Goal: Task Accomplishment & Management: Complete application form

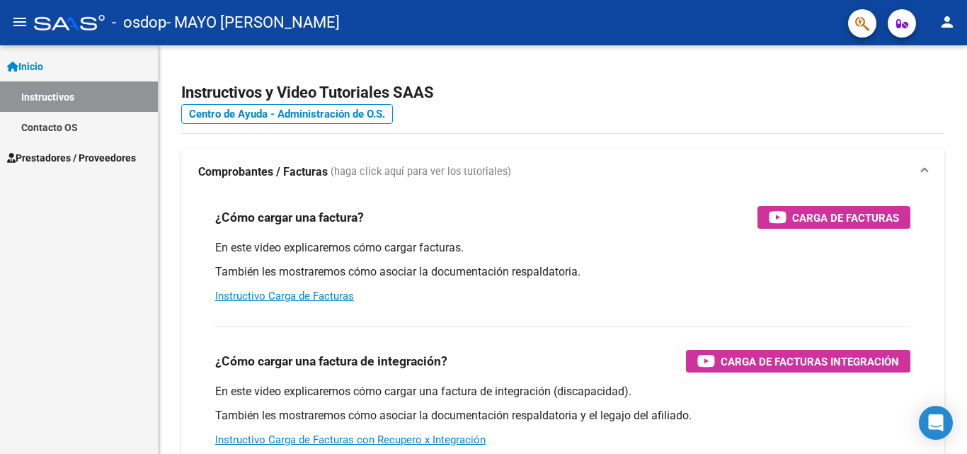
click at [943, 22] on mat-icon "person" at bounding box center [947, 21] width 17 height 17
click at [912, 55] on button "person Mi Perfil" at bounding box center [918, 59] width 86 height 34
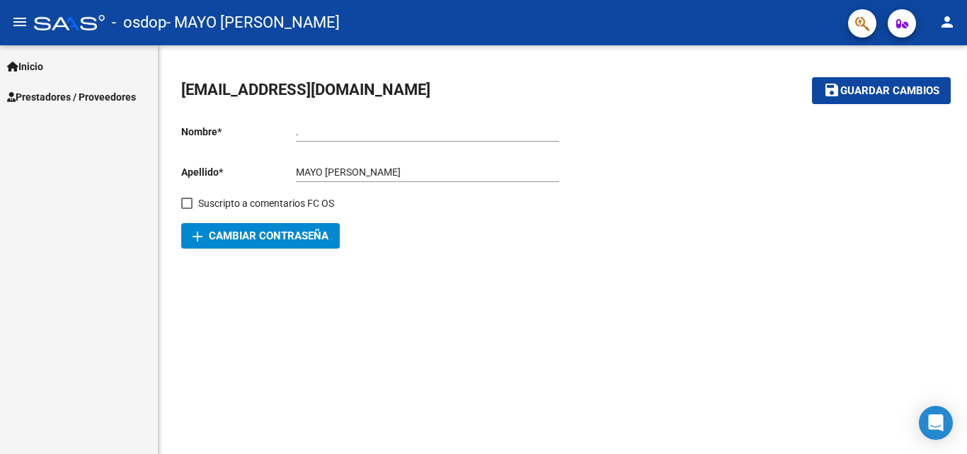
click at [348, 128] on input "." at bounding box center [427, 132] width 263 height 12
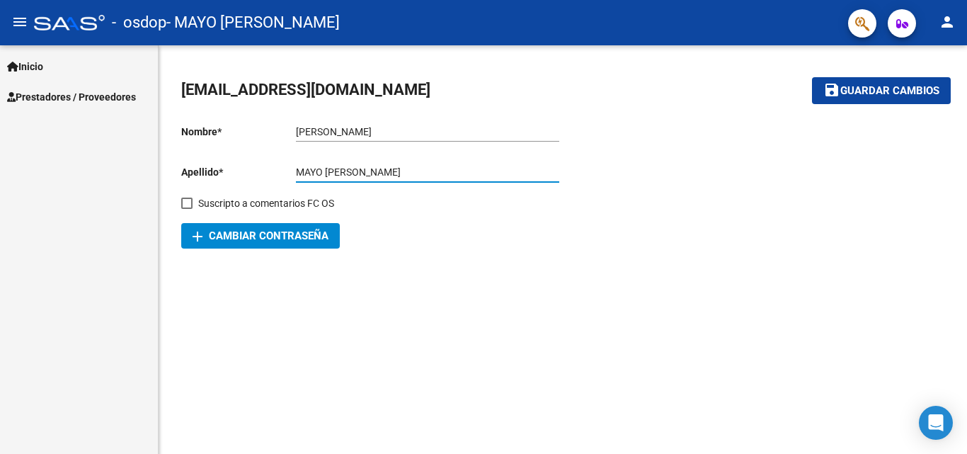
click at [359, 132] on input "[PERSON_NAME]" at bounding box center [427, 132] width 263 height 12
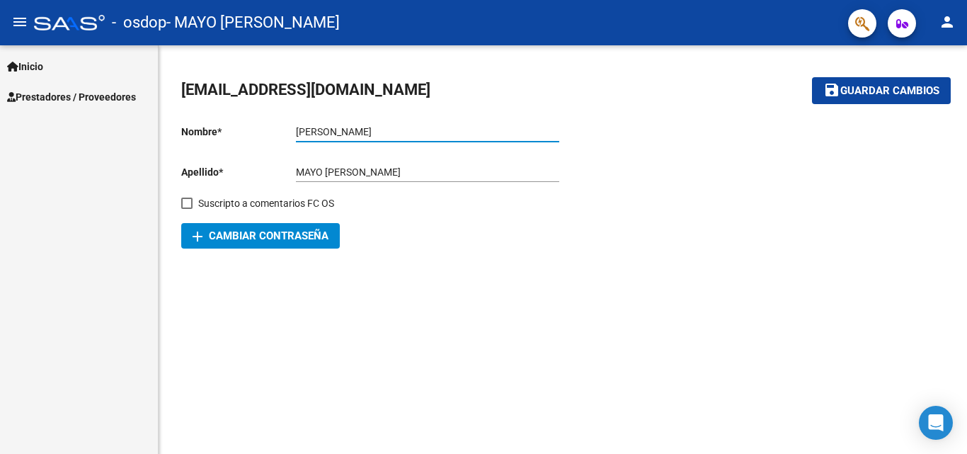
type input "[PERSON_NAME]"
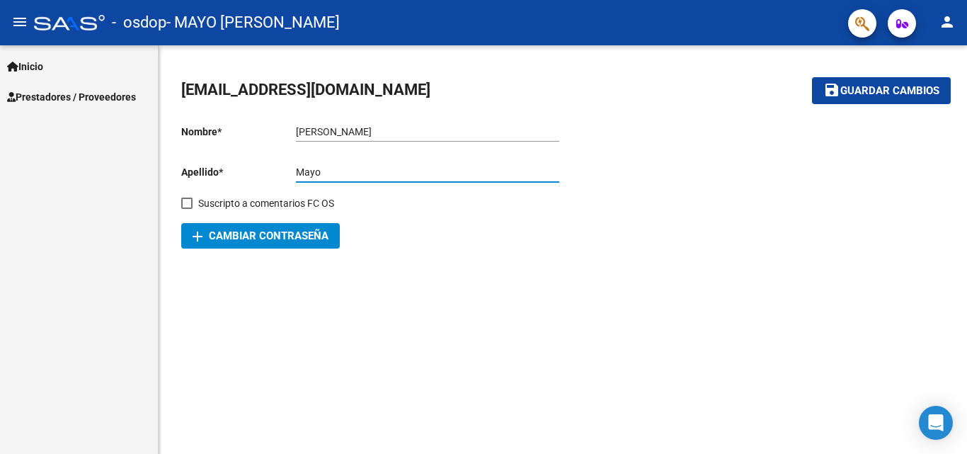
type input "Mayo"
click at [880, 83] on button "save Guardar cambios" at bounding box center [881, 90] width 139 height 26
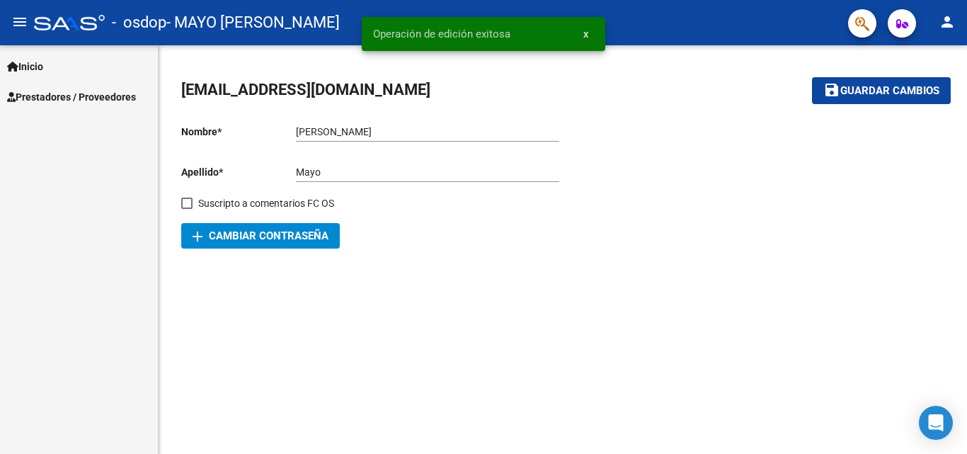
click at [539, 317] on mat-sidenav-content "[EMAIL_ADDRESS][DOMAIN_NAME] save Guardar cambios Nombre * [PERSON_NAME] nombre…" at bounding box center [563, 249] width 809 height 409
click at [36, 60] on span "Inicio" at bounding box center [25, 67] width 36 height 16
click at [35, 61] on span "Inicio" at bounding box center [25, 67] width 36 height 16
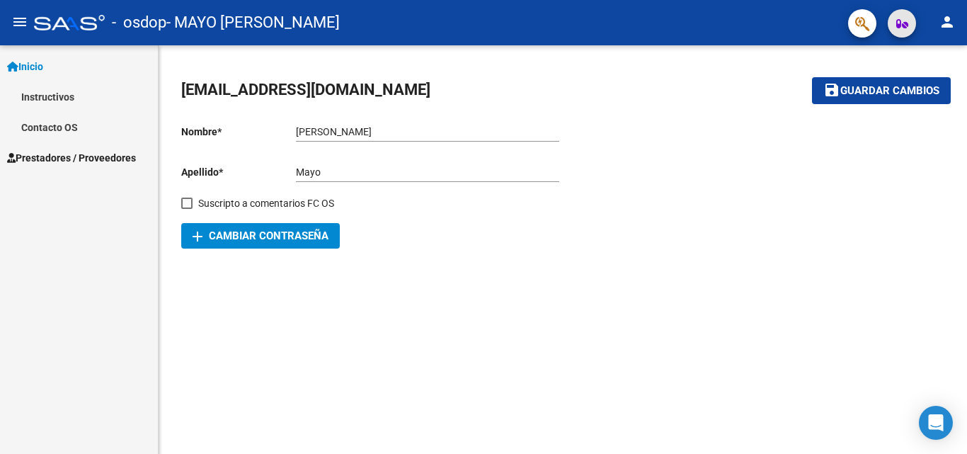
click at [902, 22] on icon "button" at bounding box center [902, 23] width 12 height 11
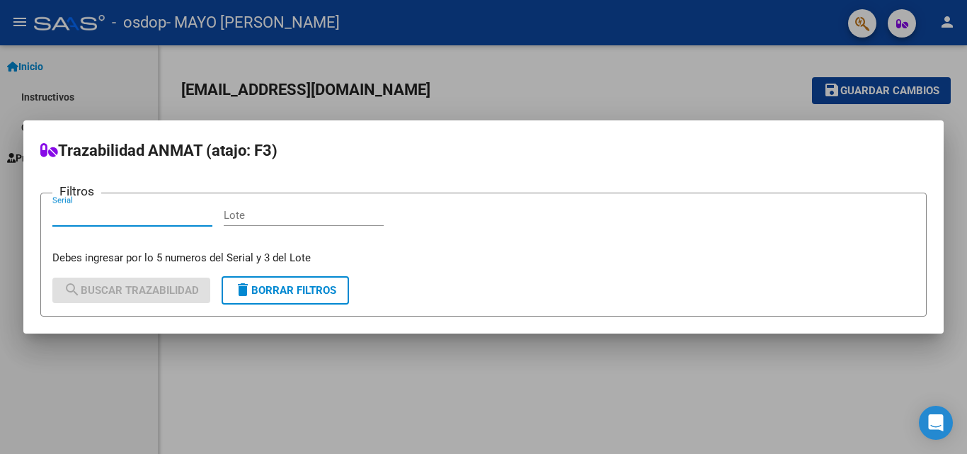
click at [863, 25] on div at bounding box center [483, 227] width 967 height 454
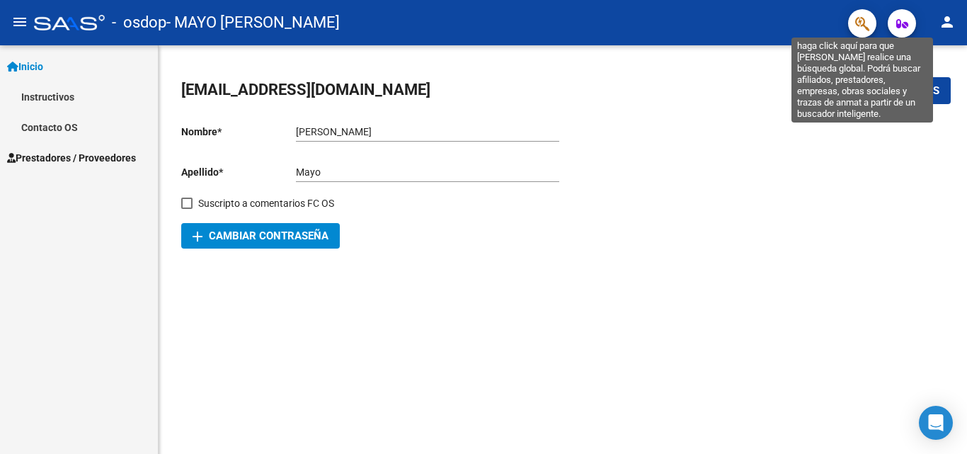
click at [855, 30] on icon "button" at bounding box center [862, 24] width 14 height 16
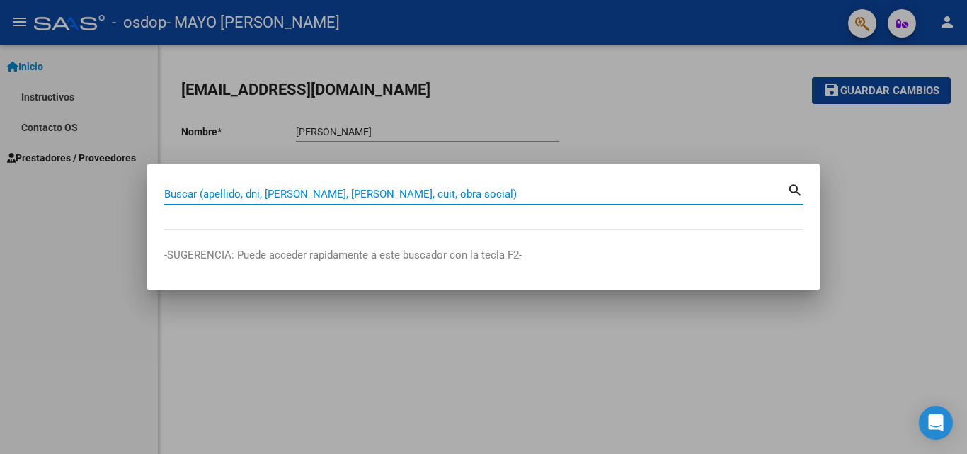
click at [50, 125] on div at bounding box center [483, 227] width 967 height 454
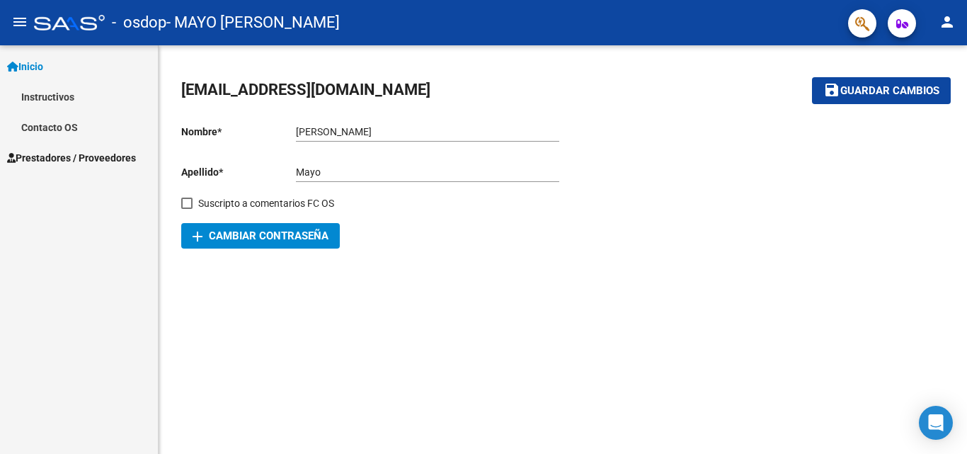
click at [50, 150] on span "Prestadores / Proveedores" at bounding box center [71, 158] width 129 height 16
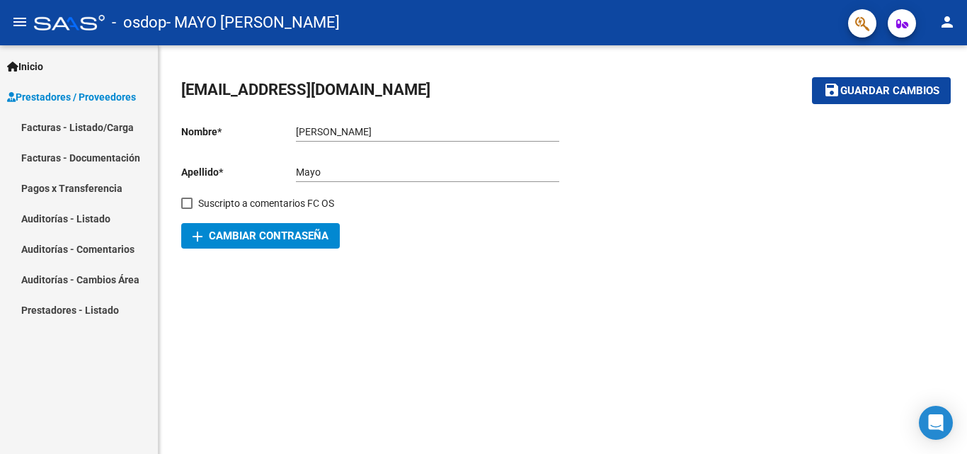
click at [94, 127] on link "Facturas - Listado/Carga" at bounding box center [79, 127] width 158 height 30
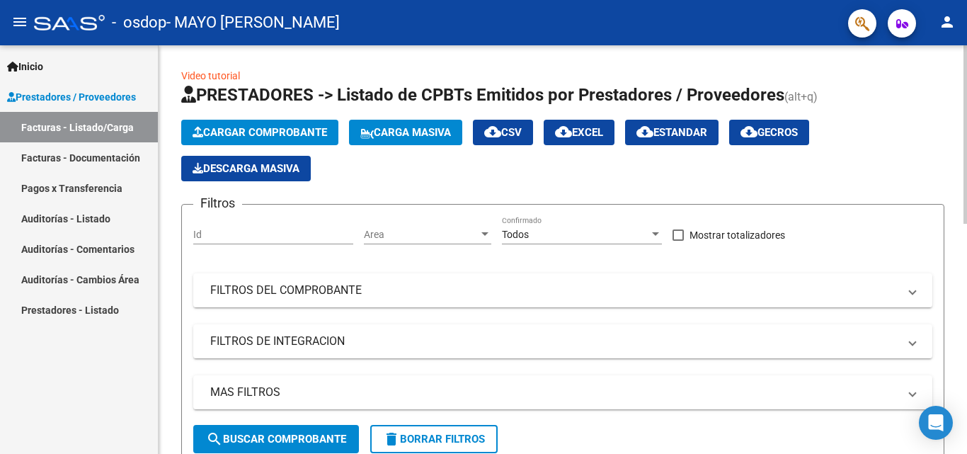
click at [291, 439] on span "search Buscar Comprobante" at bounding box center [276, 439] width 140 height 13
click at [293, 131] on span "Cargar Comprobante" at bounding box center [260, 132] width 135 height 13
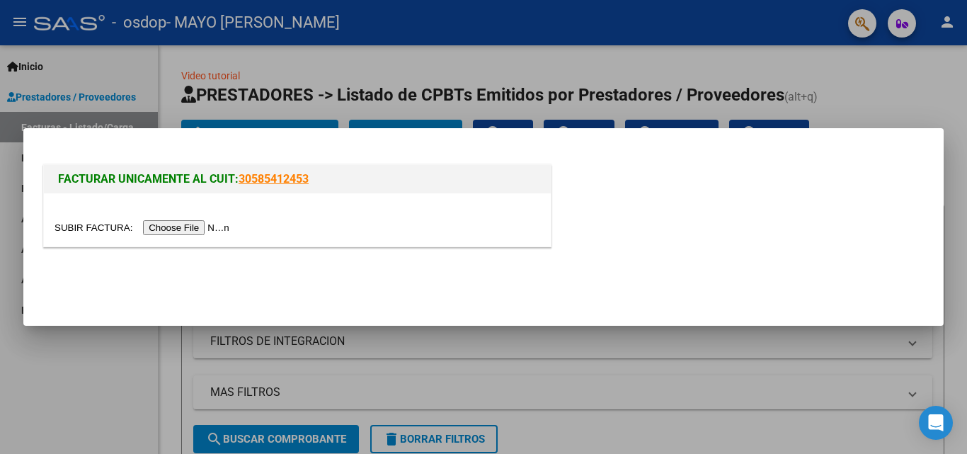
click at [206, 222] on input "file" at bounding box center [144, 227] width 179 height 15
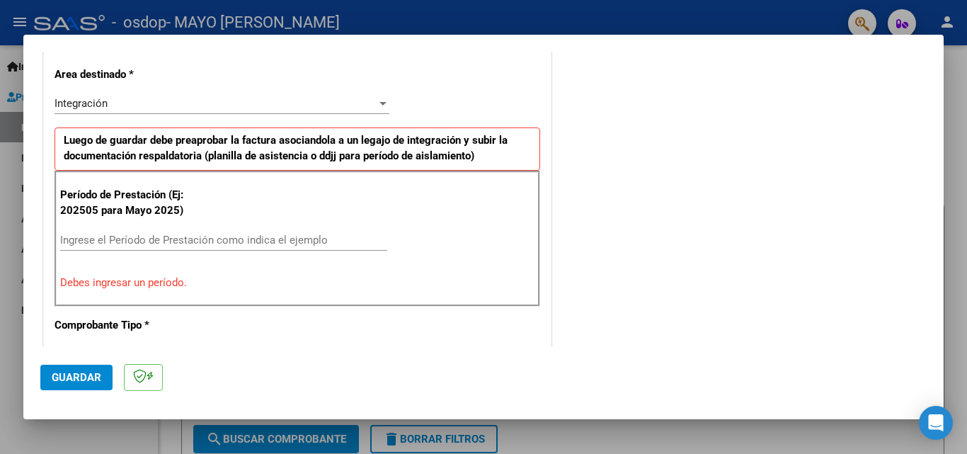
scroll to position [291, 0]
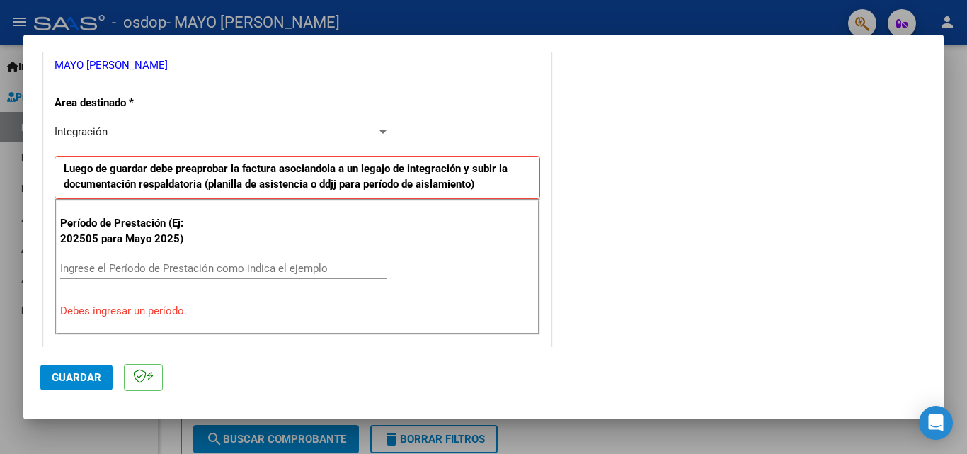
click at [110, 130] on div "Integración" at bounding box center [216, 131] width 322 height 13
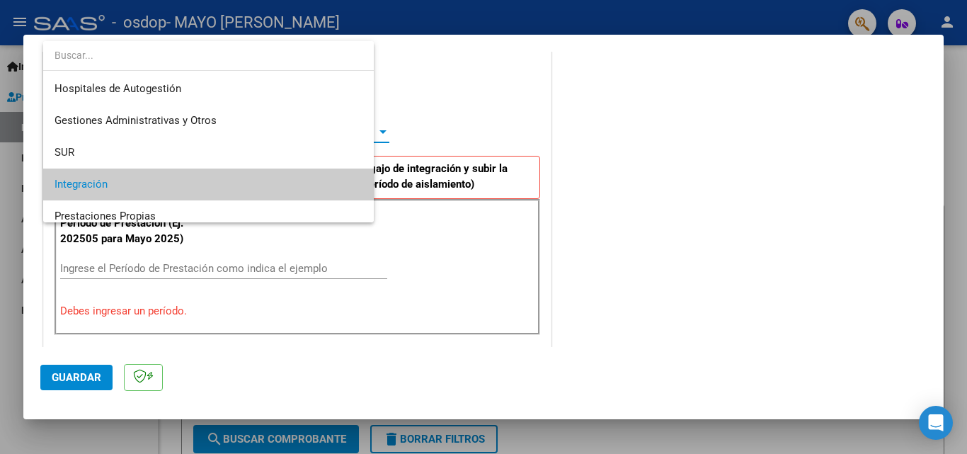
scroll to position [53, 0]
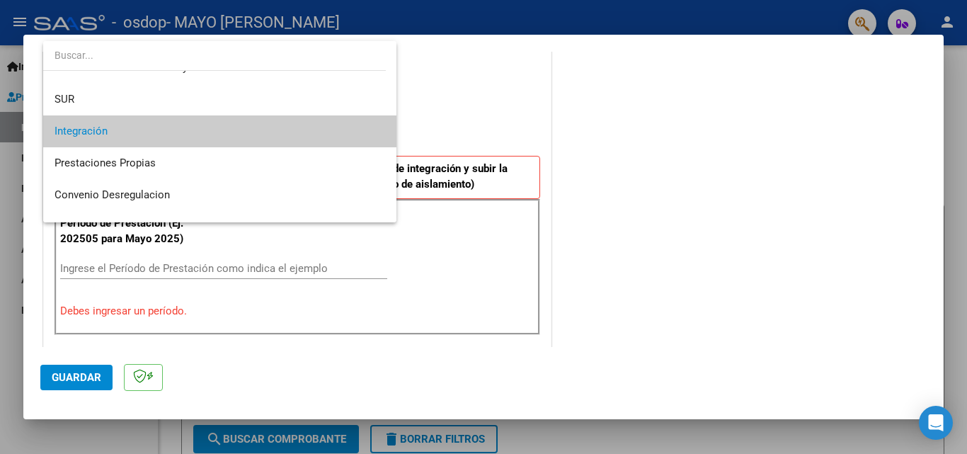
click at [111, 130] on span "Integración" at bounding box center [220, 131] width 331 height 32
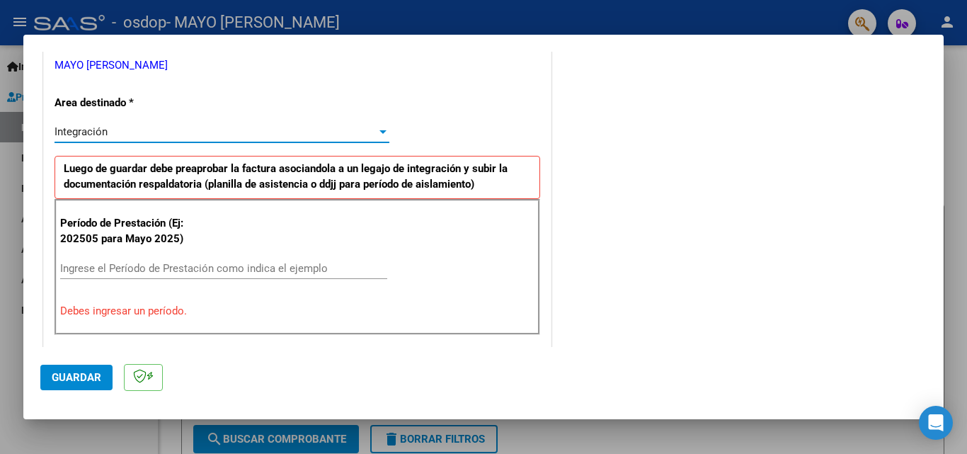
click at [111, 130] on div "Integración" at bounding box center [216, 131] width 322 height 13
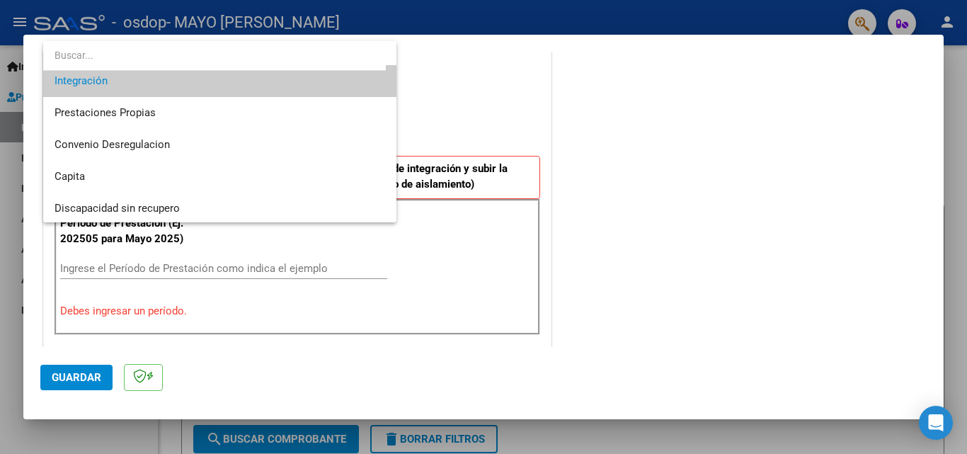
scroll to position [96, 0]
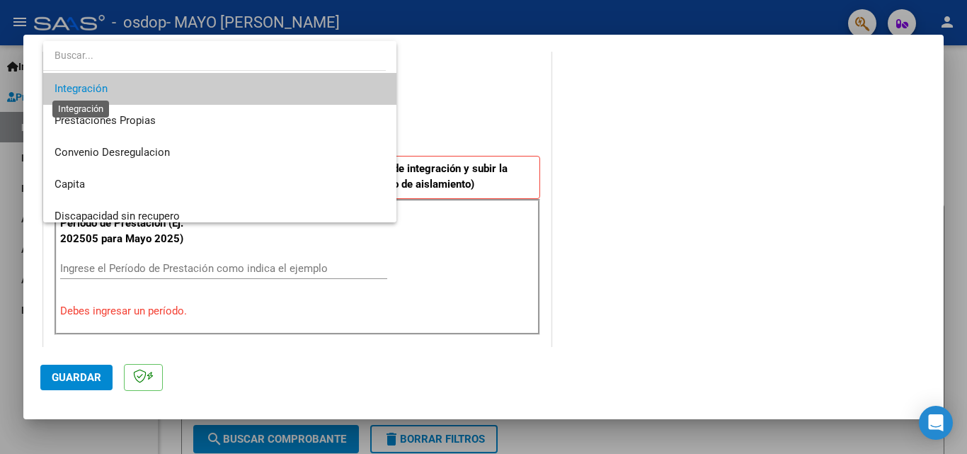
click at [81, 85] on span "Integración" at bounding box center [81, 88] width 53 height 13
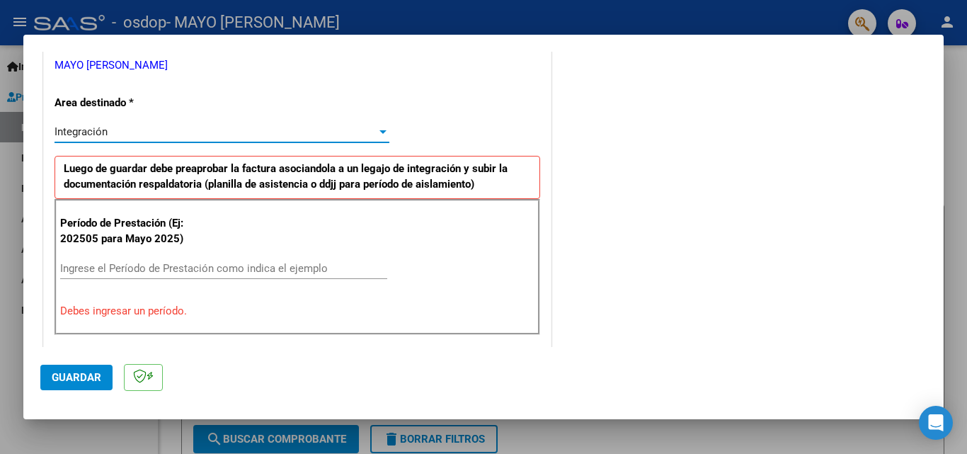
click at [115, 270] on input "Ingrese el Período de Prestación como indica el ejemplo" at bounding box center [223, 268] width 327 height 13
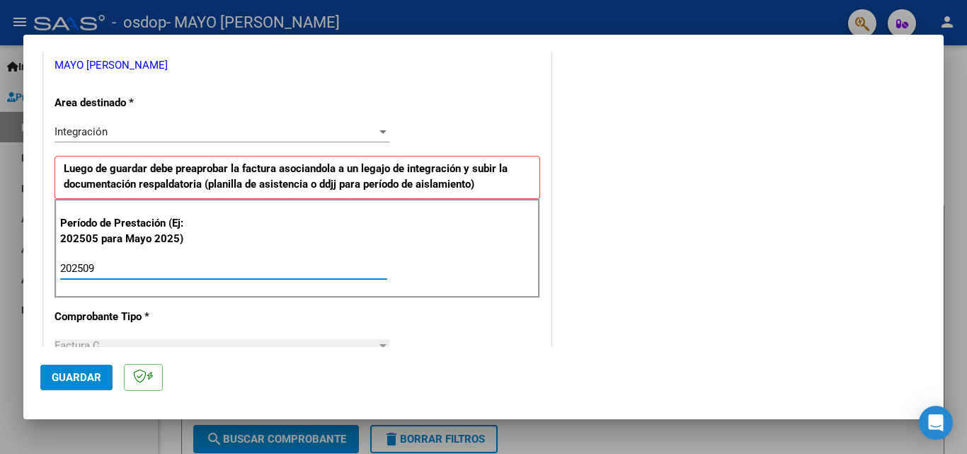
type input "202509"
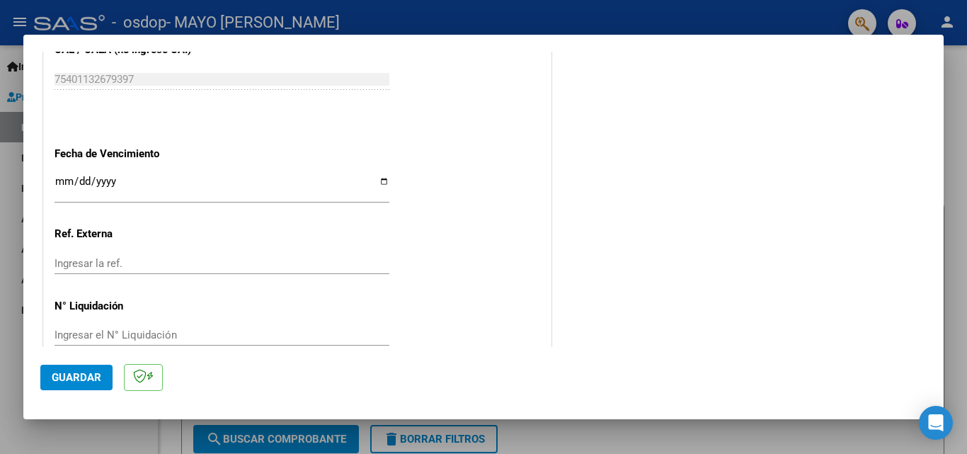
scroll to position [951, 0]
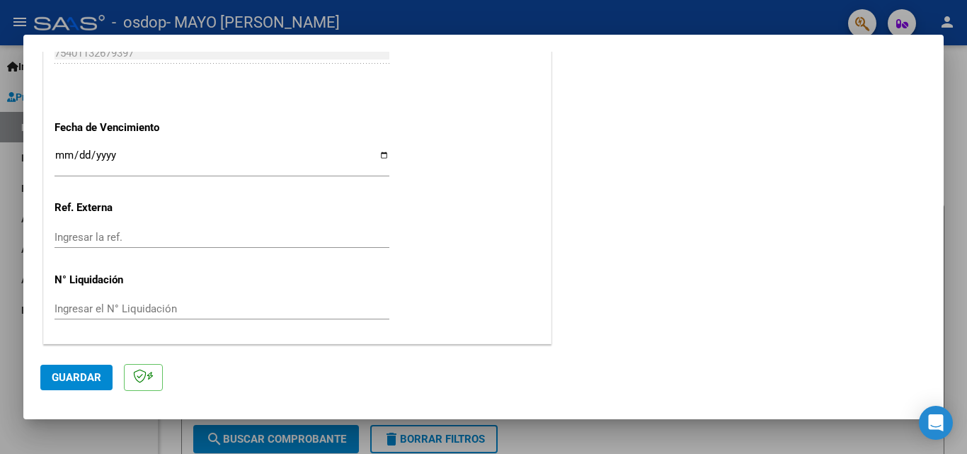
click at [72, 379] on span "Guardar" at bounding box center [77, 377] width 50 height 13
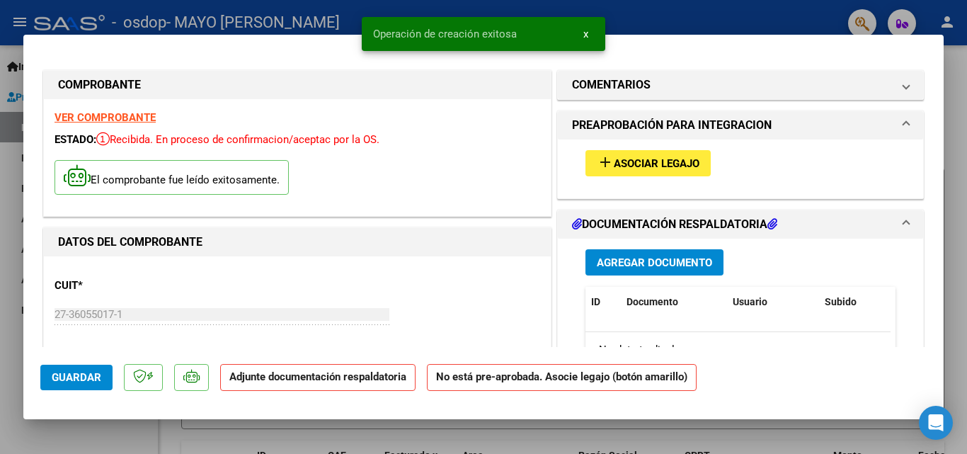
click at [651, 159] on span "Asociar Legajo" at bounding box center [657, 163] width 86 height 13
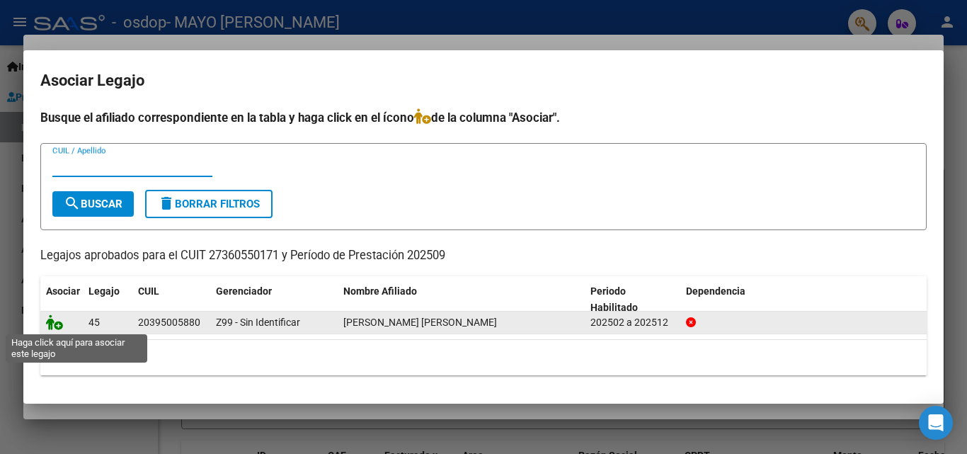
click at [57, 324] on icon at bounding box center [54, 322] width 17 height 16
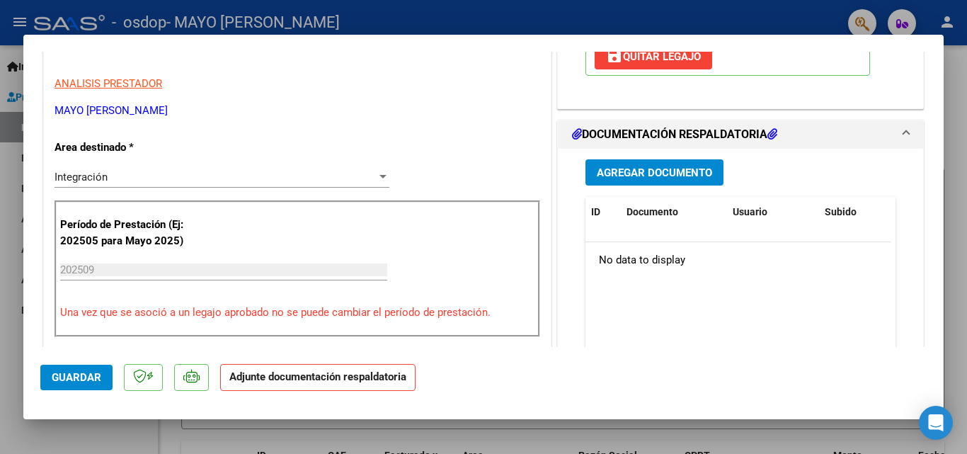
scroll to position [276, 0]
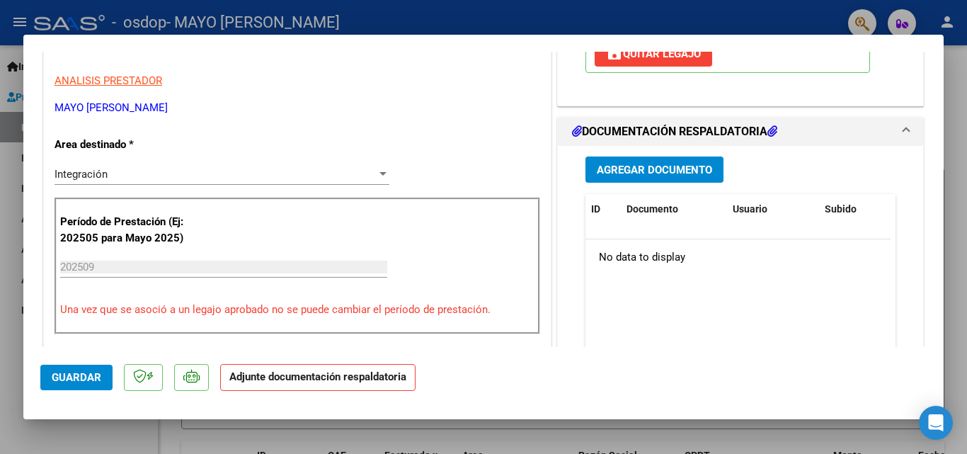
click at [620, 168] on span "Agregar Documento" at bounding box center [654, 170] width 115 height 13
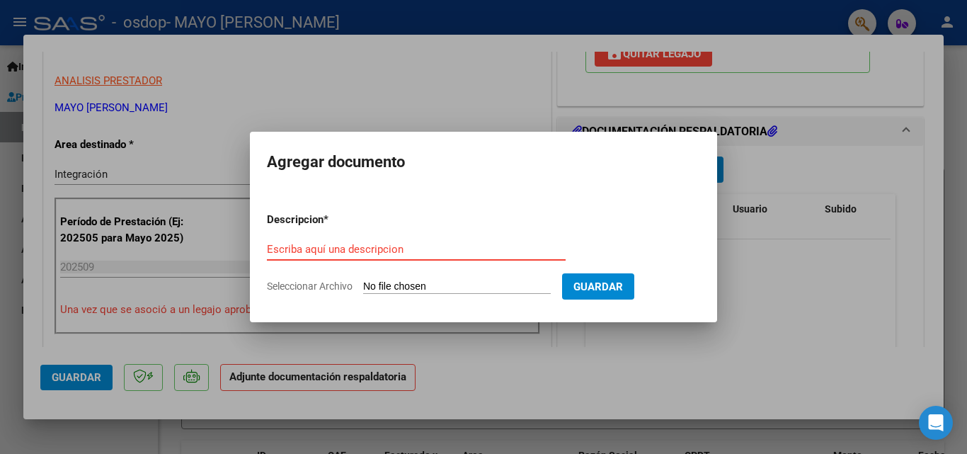
click at [406, 250] on input "Escriba aquí una descripcion" at bounding box center [416, 249] width 299 height 13
click at [366, 251] on input "Escriba aquí una descripcion" at bounding box center [416, 249] width 299 height 13
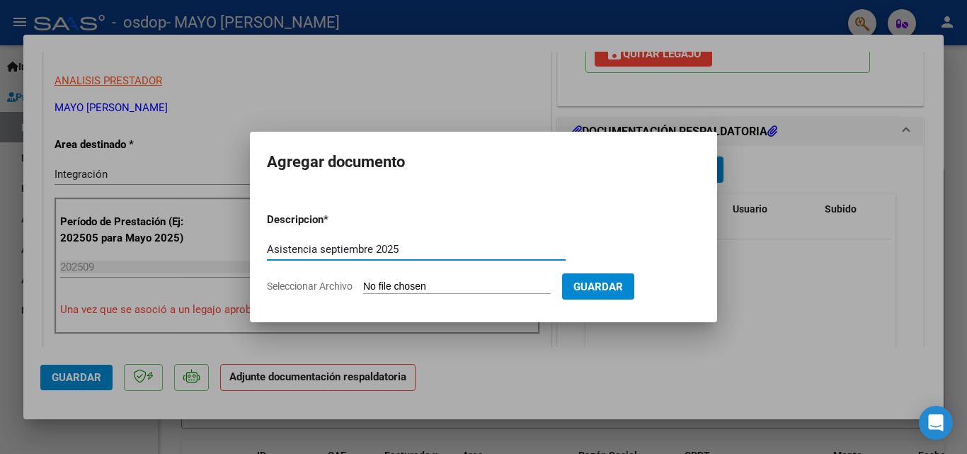
type input "Asistencia septiembre 2025"
click at [396, 285] on input "Seleccionar Archivo" at bounding box center [457, 286] width 188 height 13
type input "C:\fakepath\asistencia [PERSON_NAME] [DATE].pdf"
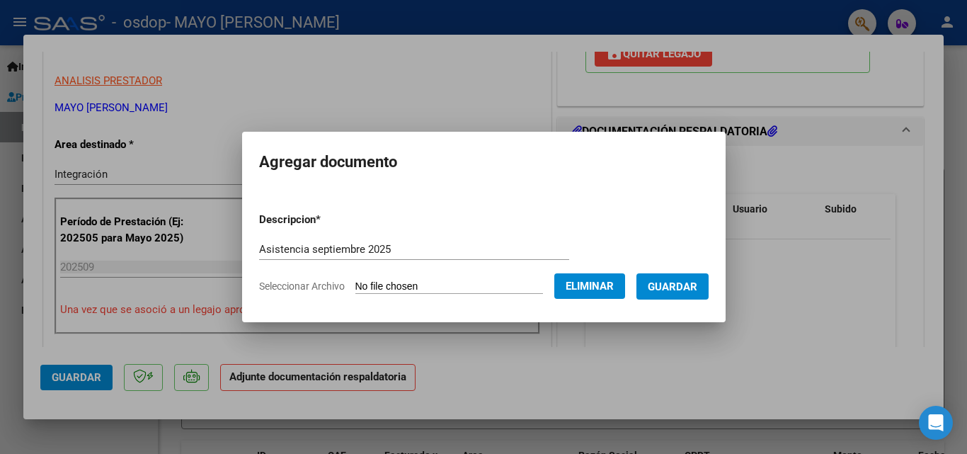
click at [671, 290] on span "Guardar" at bounding box center [673, 286] width 50 height 13
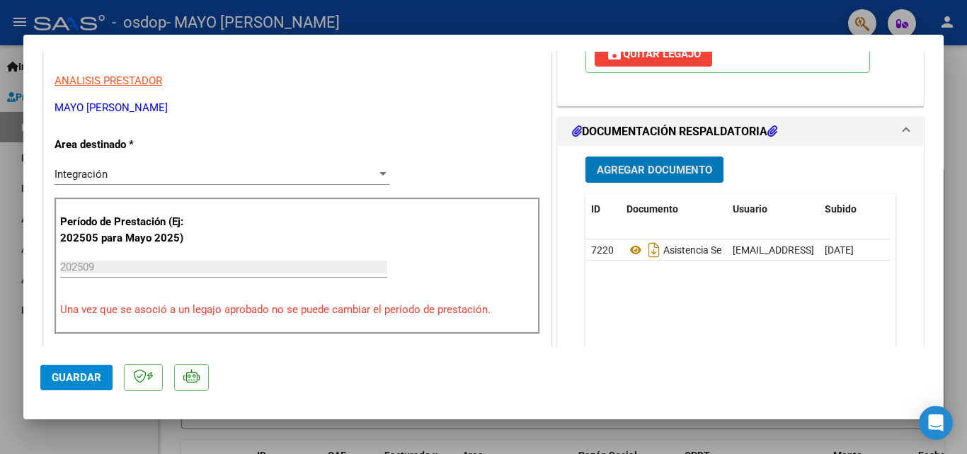
click at [98, 375] on span "Guardar" at bounding box center [77, 377] width 50 height 13
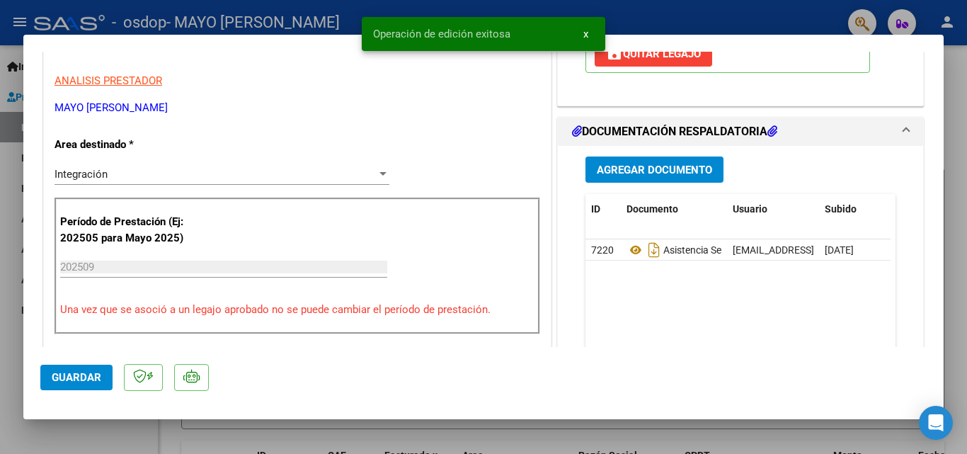
click at [342, 433] on div at bounding box center [483, 227] width 967 height 454
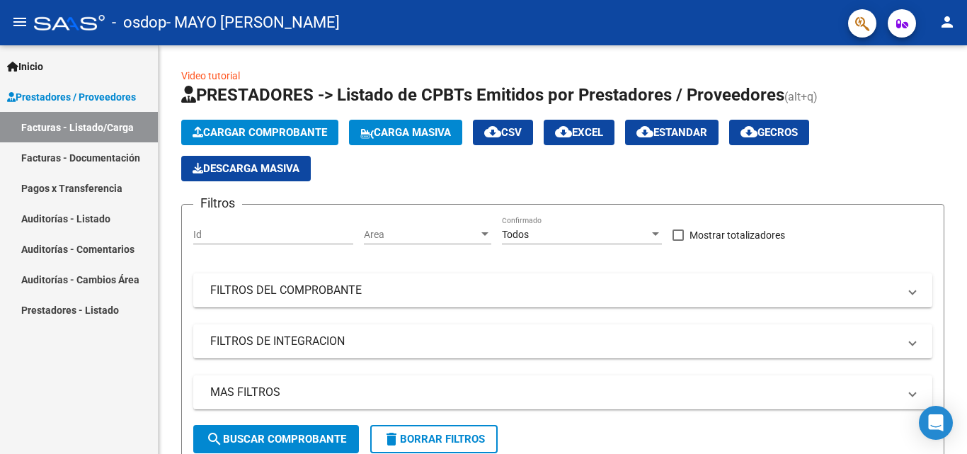
click at [71, 127] on link "Facturas - Listado/Carga" at bounding box center [79, 127] width 158 height 30
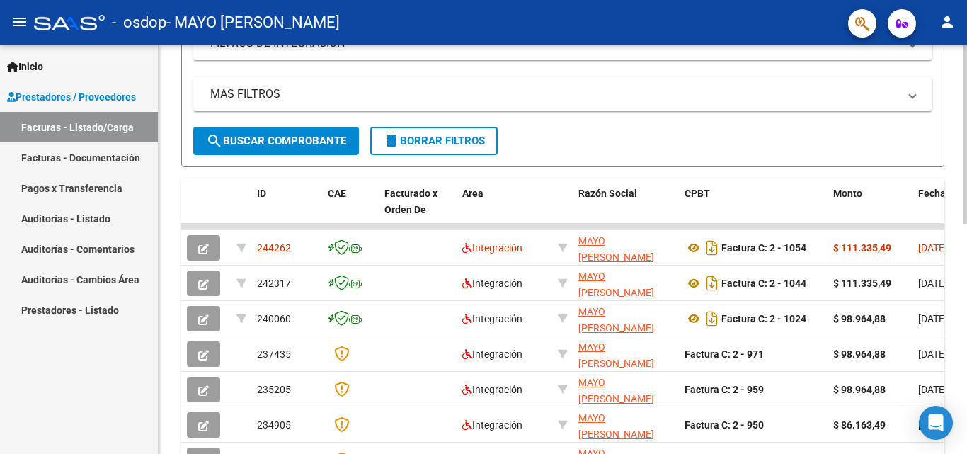
scroll to position [304, 0]
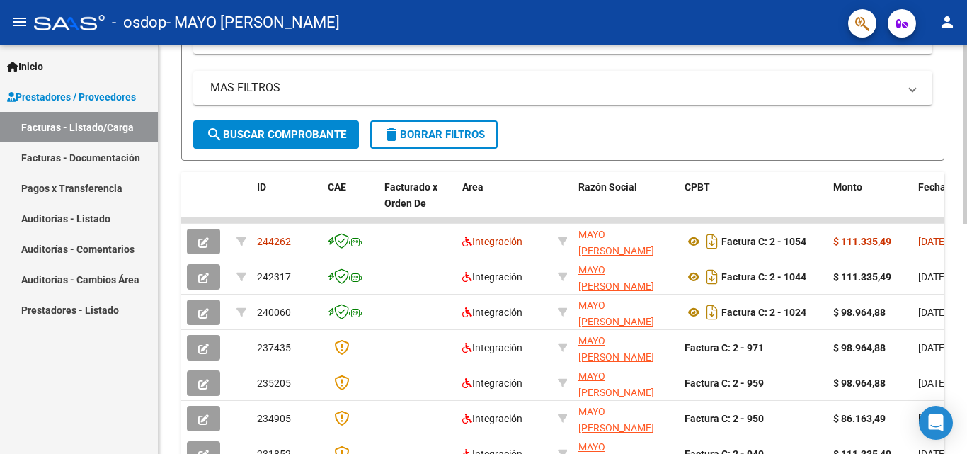
click at [967, 314] on div at bounding box center [966, 270] width 4 height 178
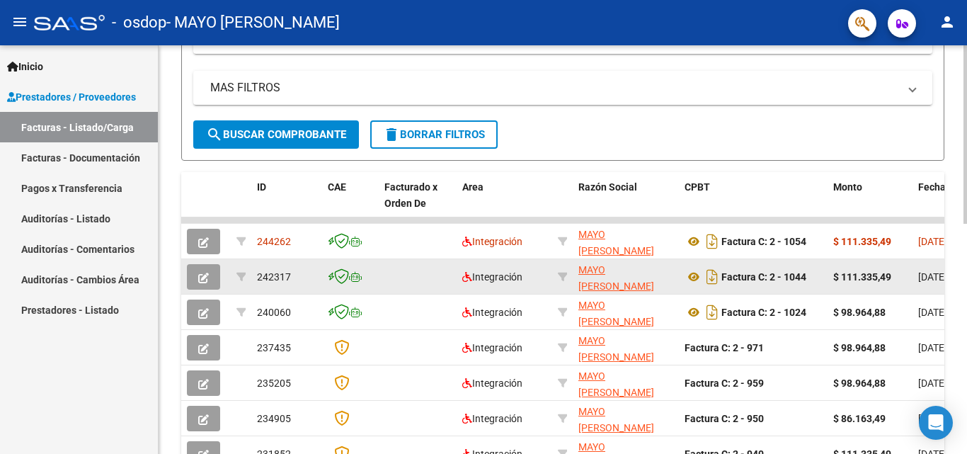
click at [205, 273] on icon "button" at bounding box center [203, 278] width 11 height 11
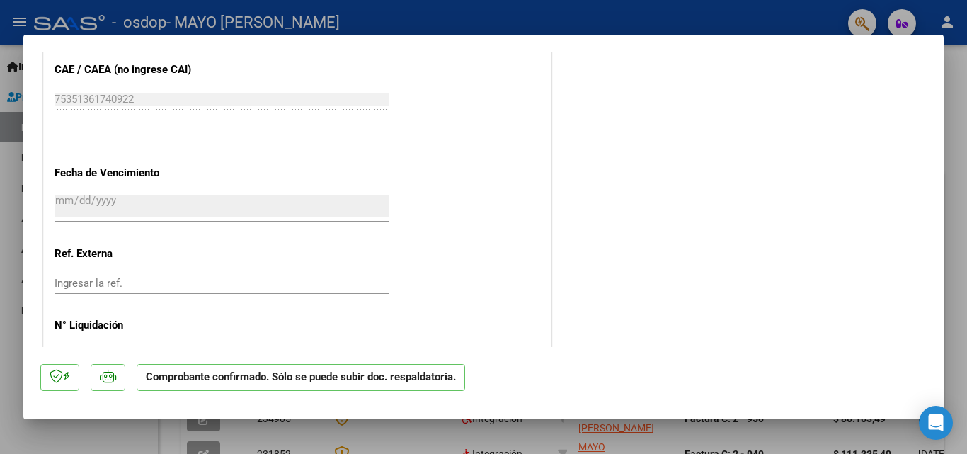
scroll to position [1013, 0]
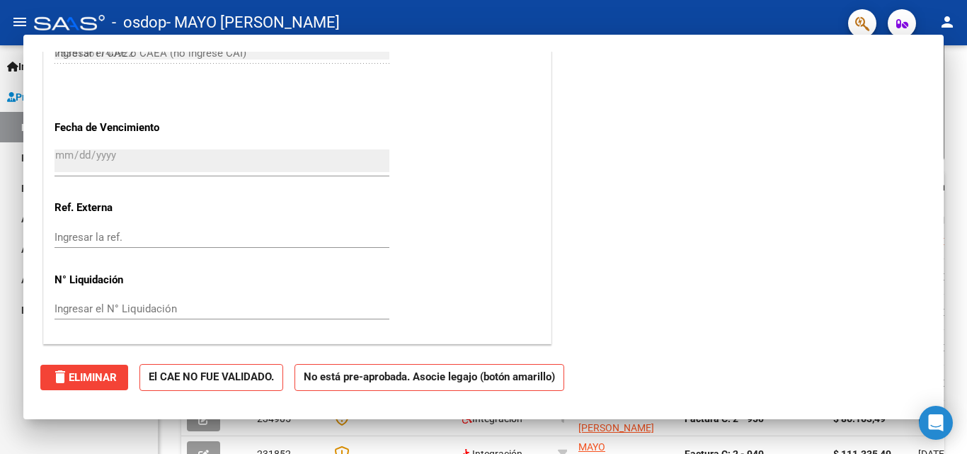
type input "$ 0,00"
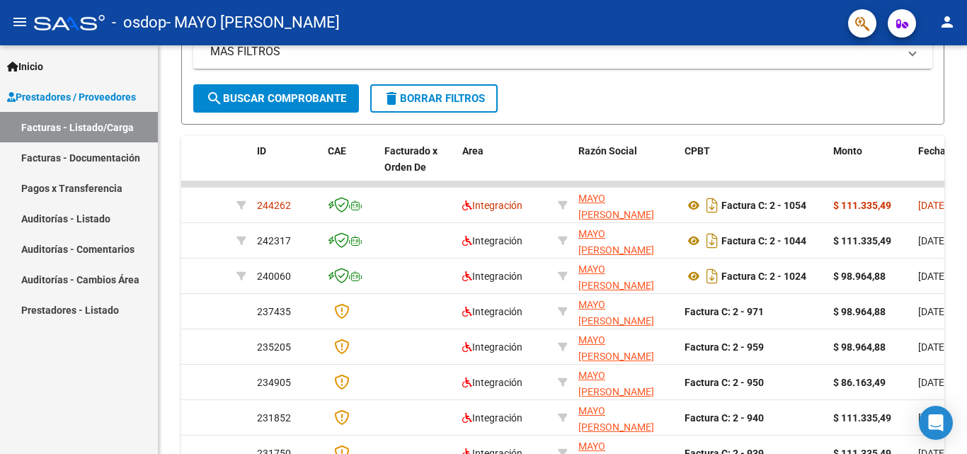
scroll to position [304, 0]
